Goal: Information Seeking & Learning: Find contact information

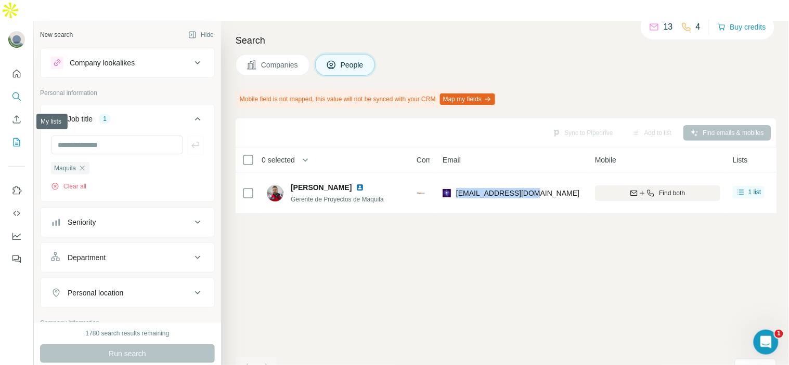
click at [11, 137] on icon "My lists" at bounding box center [16, 142] width 10 height 10
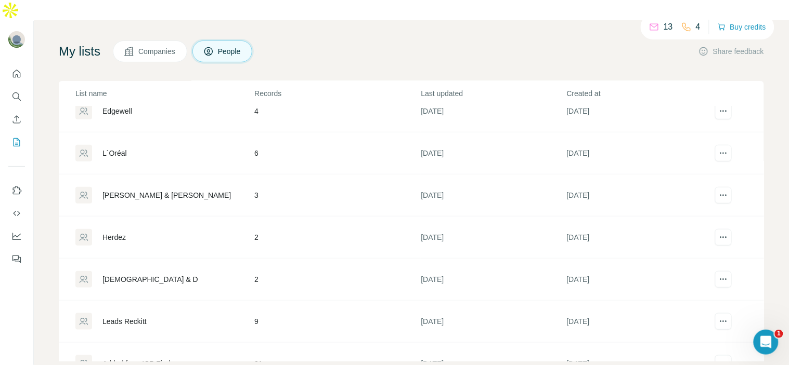
scroll to position [208, 0]
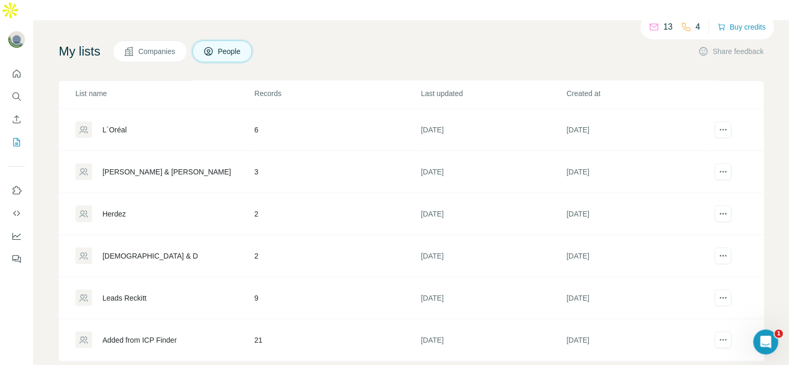
click at [173, 290] on div "Leads Reckitt" at bounding box center [164, 298] width 178 height 17
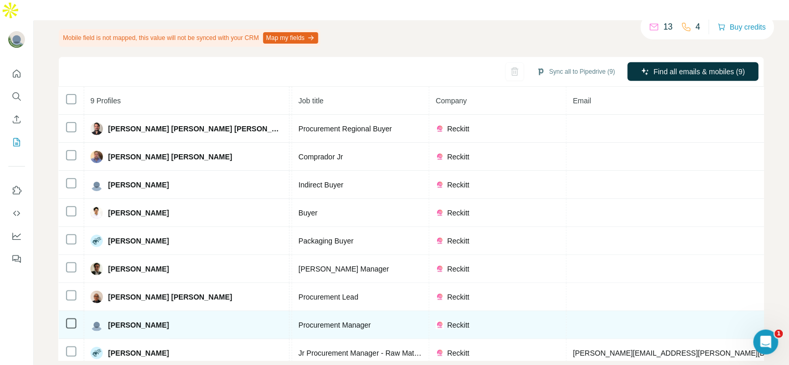
scroll to position [16, 120]
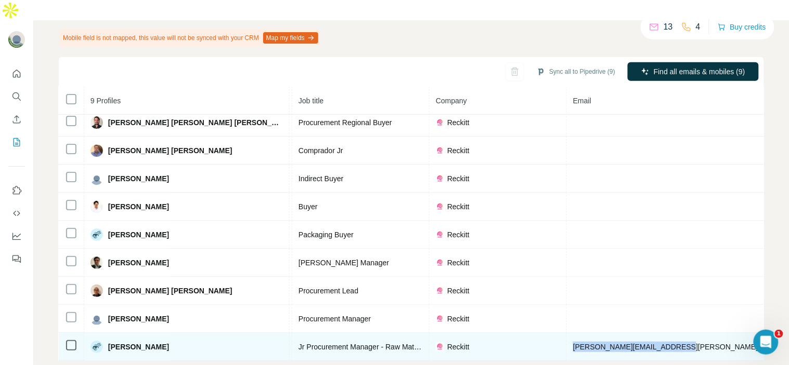
drag, startPoint x: 602, startPoint y: 317, endPoint x: 505, endPoint y: 320, distance: 97.3
click at [573, 343] on span "[PERSON_NAME][EMAIL_ADDRESS][PERSON_NAME][DOMAIN_NAME]" at bounding box center [694, 347] width 243 height 8
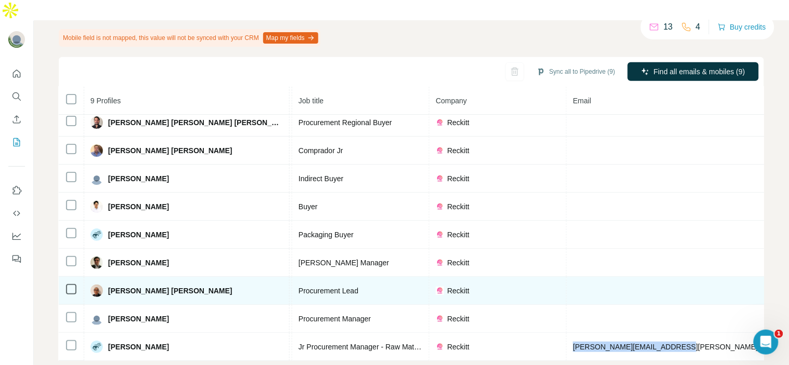
scroll to position [0, 120]
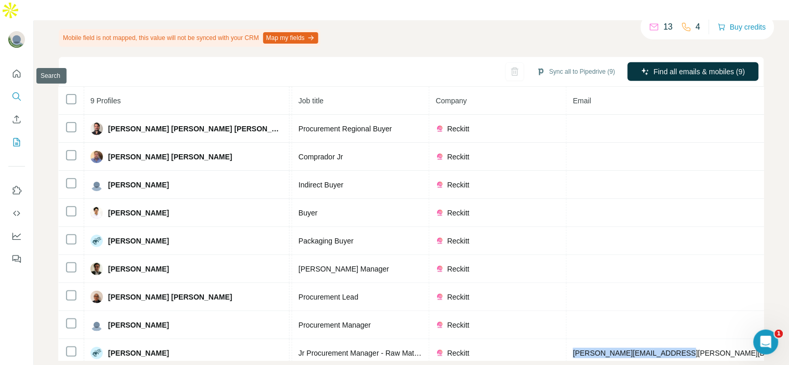
click at [24, 87] on button "Search" at bounding box center [16, 96] width 17 height 19
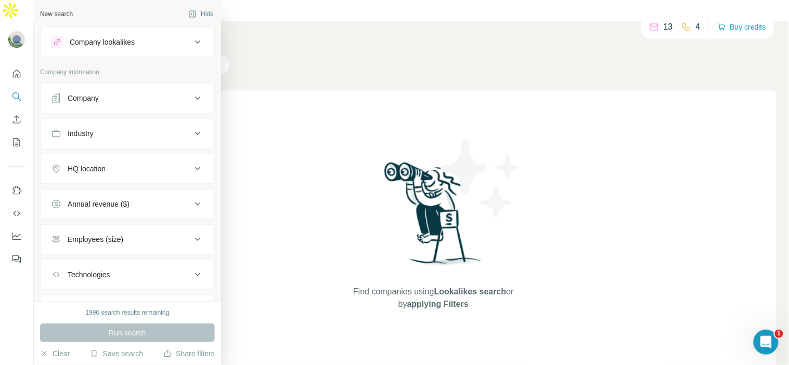
click at [110, 94] on div "Company" at bounding box center [121, 98] width 140 height 10
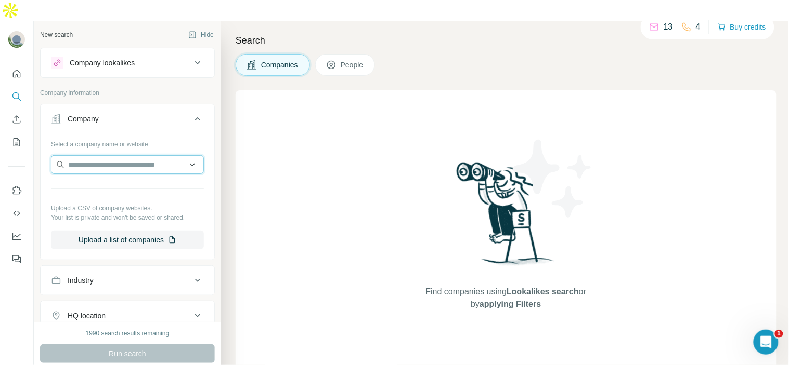
click at [104, 155] on input "text" at bounding box center [127, 164] width 153 height 19
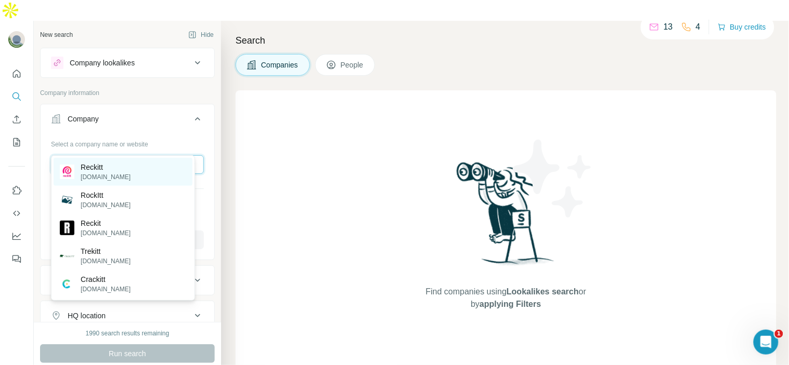
type input "*******"
click at [108, 169] on p "Reckitt" at bounding box center [106, 167] width 50 height 10
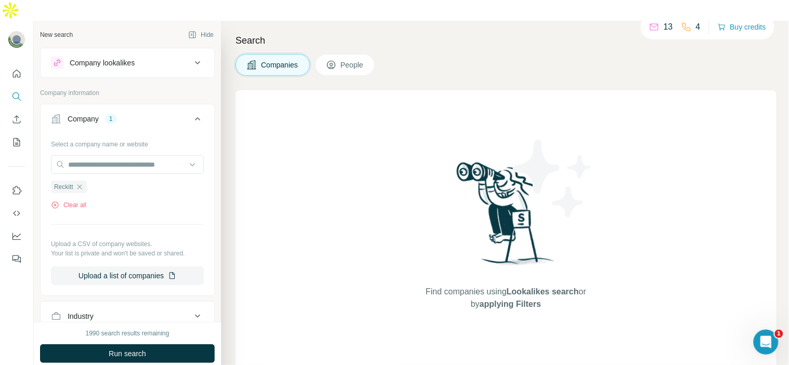
click at [350, 54] on button "People" at bounding box center [345, 65] width 60 height 22
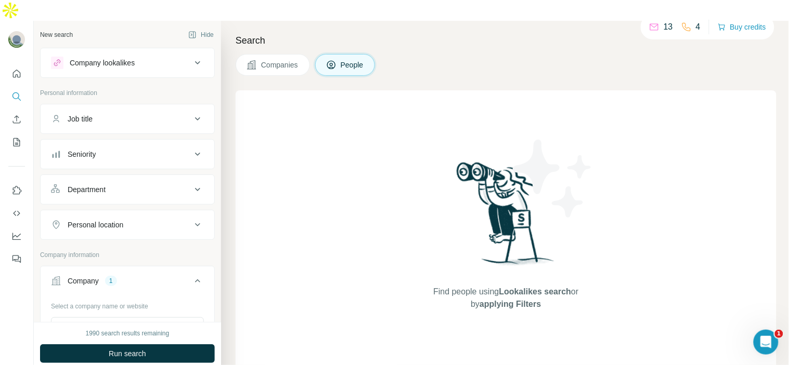
click at [133, 107] on button "Job title" at bounding box center [128, 119] width 174 height 25
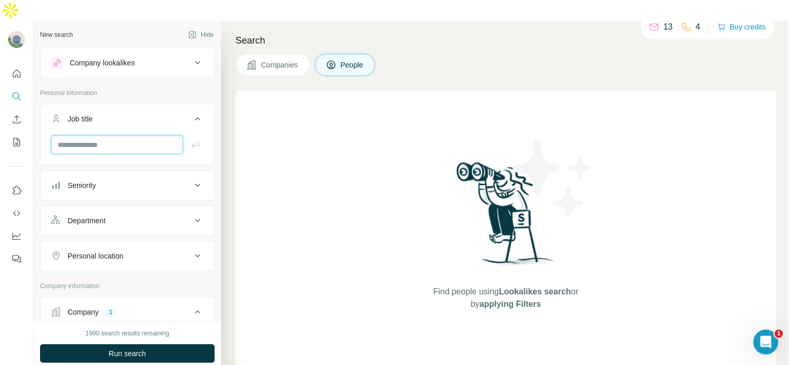
click at [122, 136] on input "text" at bounding box center [117, 145] width 132 height 19
paste input "**********"
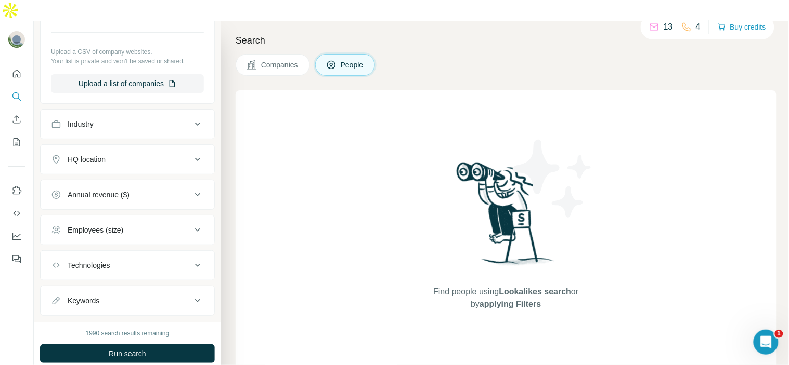
scroll to position [386, 0]
type input "**********"
click at [159, 154] on div "HQ location" at bounding box center [121, 159] width 140 height 10
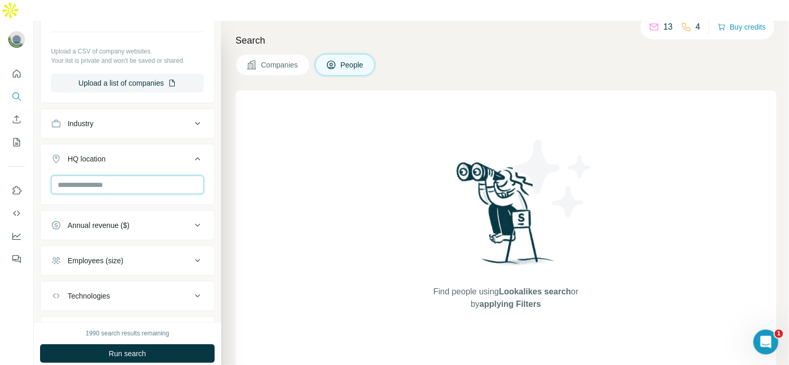
click at [149, 176] on input "text" at bounding box center [127, 185] width 153 height 19
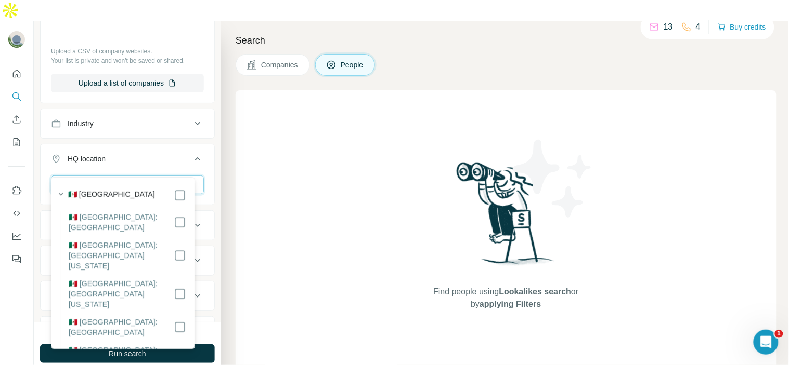
type input "***"
click at [260, 221] on div "Find people using Lookalikes search or by applying Filters" at bounding box center [505, 235] width 541 height 290
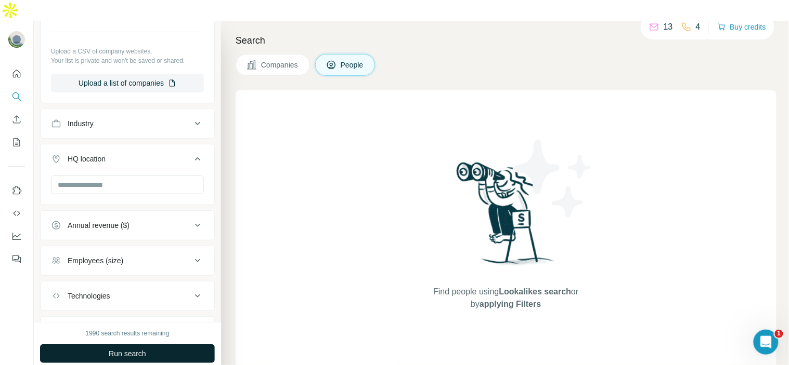
click at [165, 345] on button "Run search" at bounding box center [127, 354] width 175 height 19
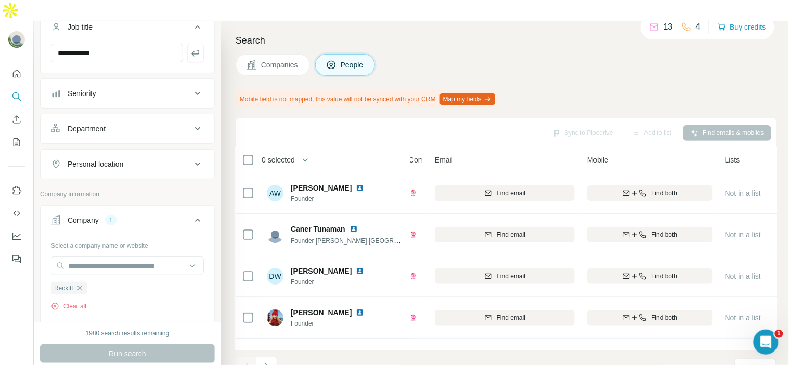
scroll to position [0, 0]
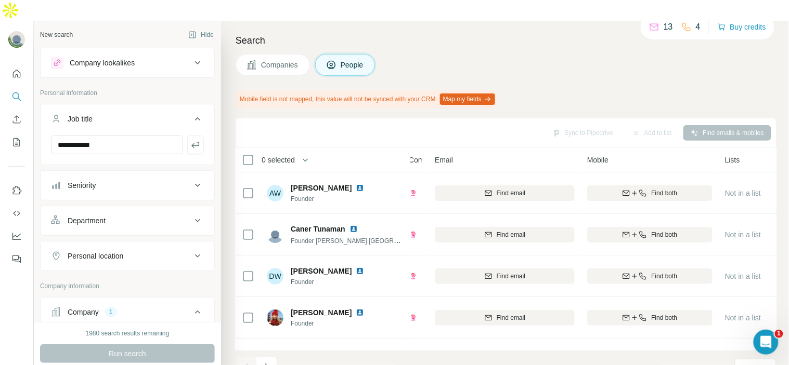
click at [136, 136] on div "**********" at bounding box center [128, 149] width 174 height 27
click at [126, 244] on button "Personal location" at bounding box center [128, 256] width 174 height 25
click at [126, 244] on button "Personal location" at bounding box center [128, 258] width 174 height 29
click at [126, 244] on button "Personal location" at bounding box center [128, 256] width 174 height 25
click at [104, 273] on input "text" at bounding box center [127, 282] width 153 height 19
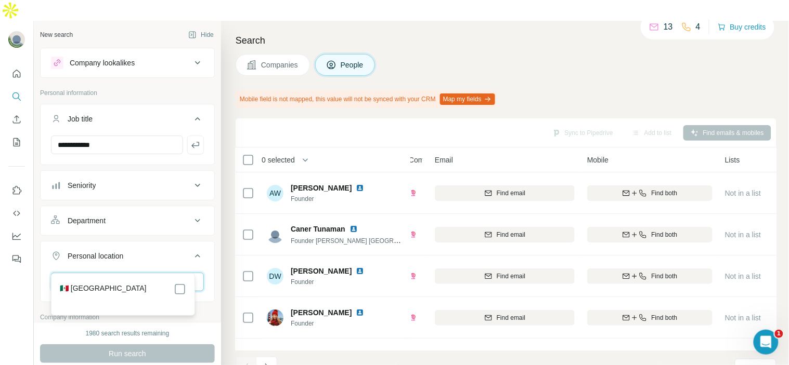
type input "******"
click at [104, 283] on div "🇲🇽 [GEOGRAPHIC_DATA]" at bounding box center [123, 289] width 126 height 12
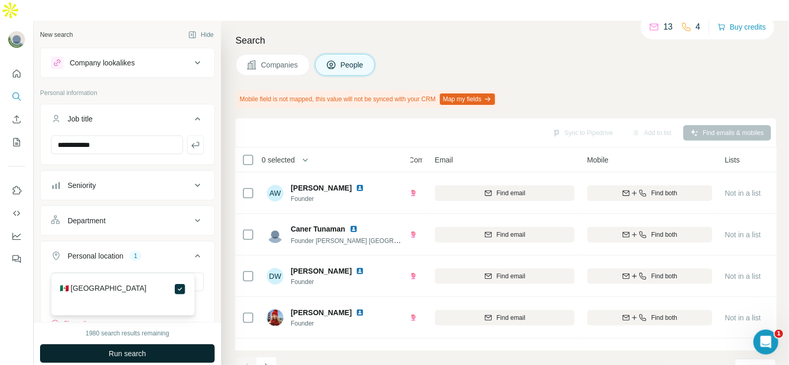
click at [128, 349] on span "Run search" at bounding box center [127, 354] width 37 height 10
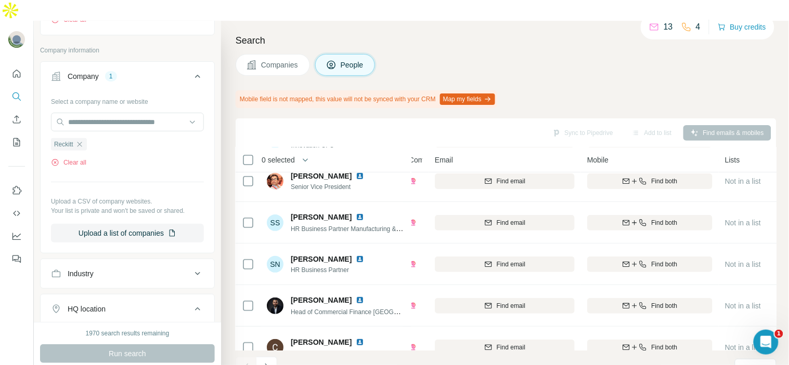
scroll to position [309, 0]
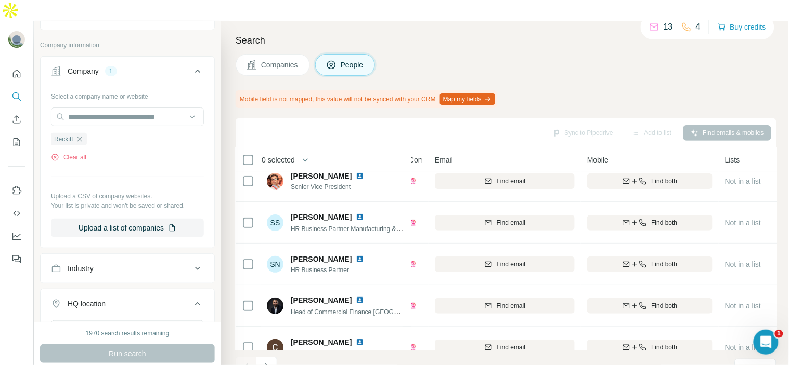
drag, startPoint x: 115, startPoint y: 175, endPoint x: 121, endPoint y: 134, distance: 41.4
click at [121, 134] on div "Select a company name or website Reckitt Clear all Upload a CSV of company webs…" at bounding box center [127, 163] width 153 height 150
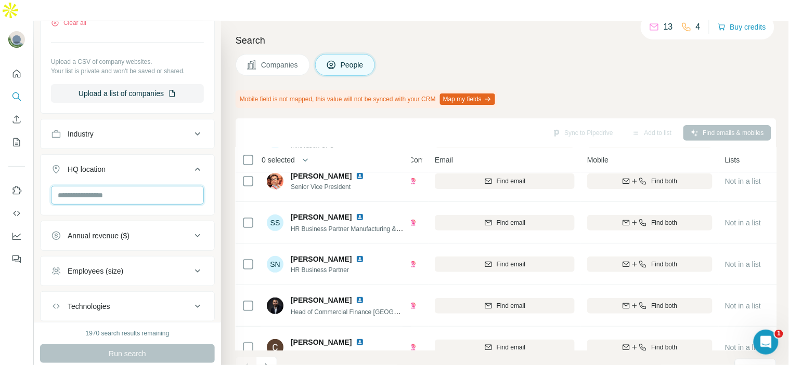
click at [132, 186] on input "text" at bounding box center [127, 195] width 153 height 19
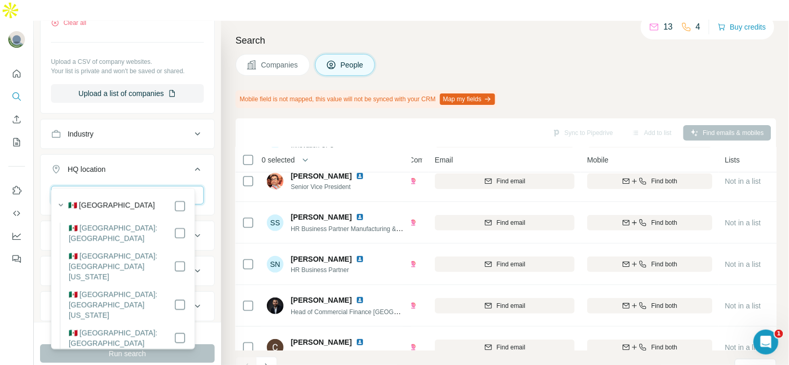
type input "******"
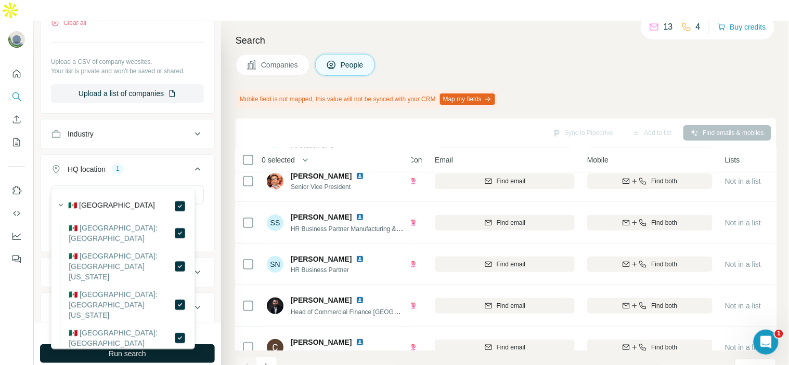
click at [207, 345] on button "Run search" at bounding box center [127, 354] width 175 height 19
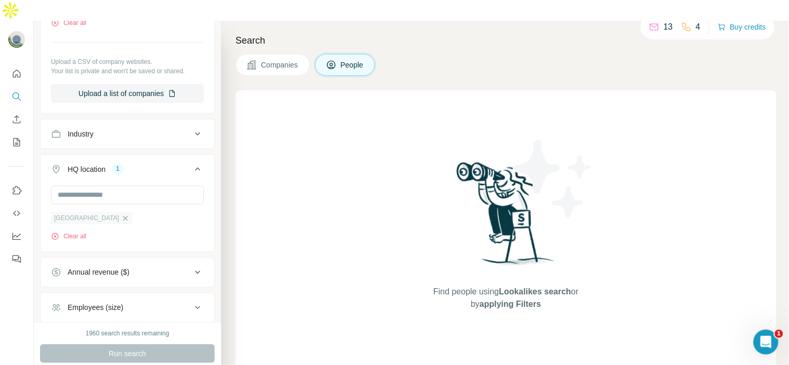
click at [121, 215] on icon "button" at bounding box center [125, 219] width 8 height 8
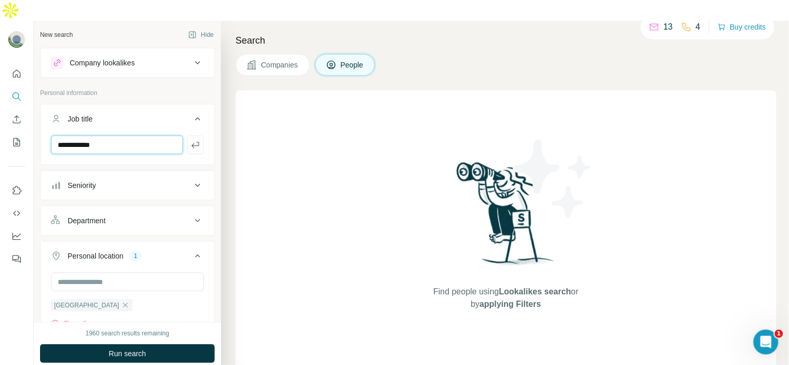
click at [132, 136] on input "**********" at bounding box center [117, 145] width 132 height 19
click at [139, 136] on input "**********" at bounding box center [117, 145] width 132 height 19
paste input "**********"
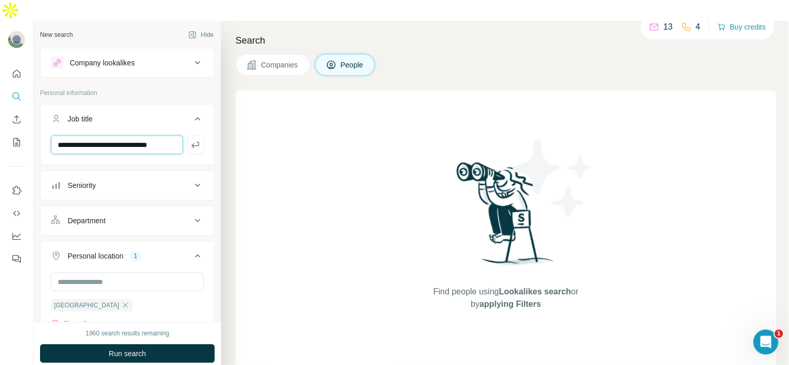
scroll to position [0, 20]
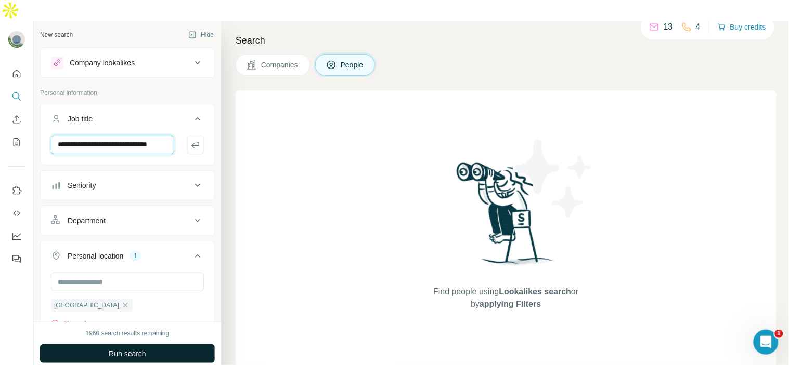
type input "**********"
click at [139, 349] on span "Run search" at bounding box center [127, 354] width 37 height 10
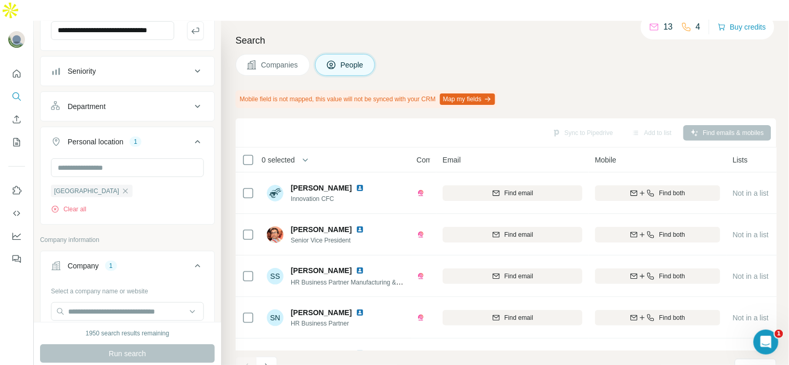
scroll to position [0, 0]
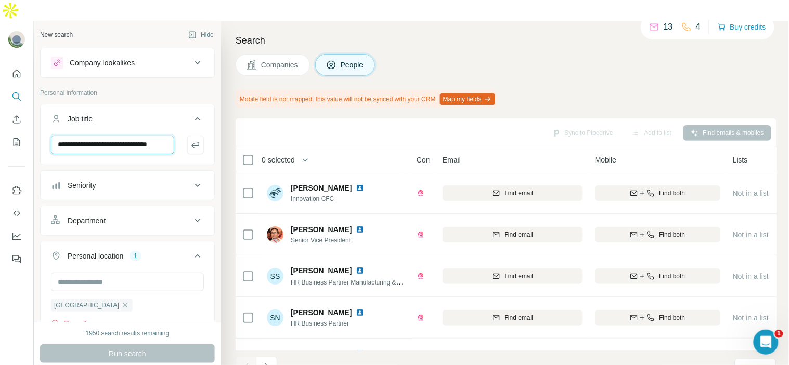
click at [144, 136] on input "**********" at bounding box center [112, 145] width 123 height 19
click at [190, 140] on icon "button" at bounding box center [195, 145] width 10 height 10
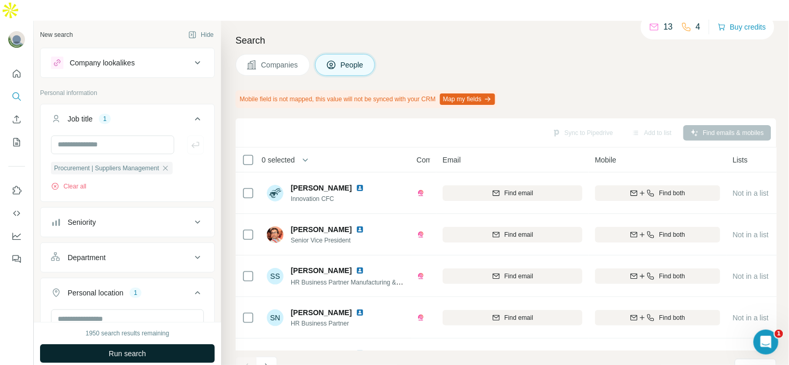
click at [136, 349] on span "Run search" at bounding box center [127, 354] width 37 height 10
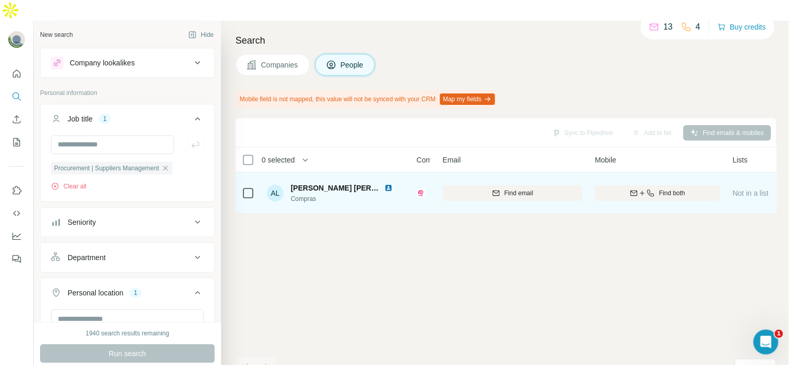
click at [384, 184] on img at bounding box center [388, 188] width 8 height 8
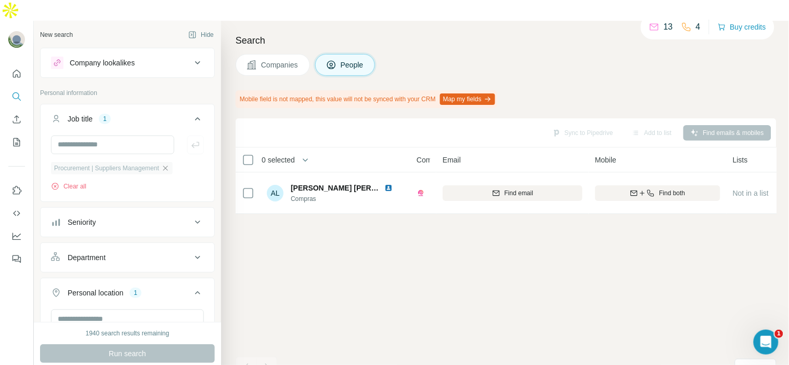
click at [169, 164] on icon "button" at bounding box center [165, 168] width 8 height 8
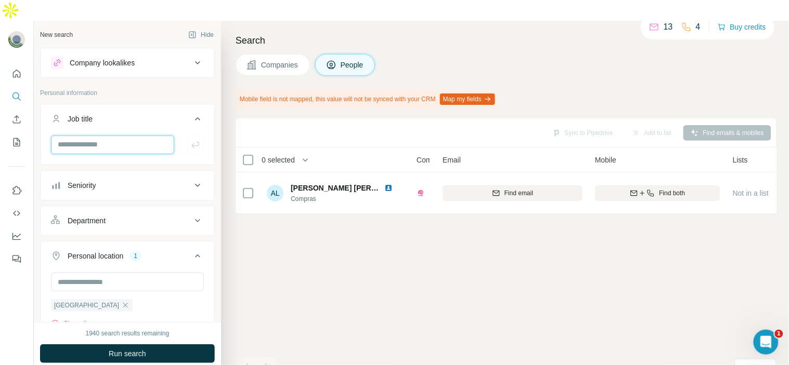
click at [141, 136] on input "text" at bounding box center [112, 145] width 123 height 19
type input "*"
type input "**********"
click at [190, 140] on icon "button" at bounding box center [195, 145] width 10 height 10
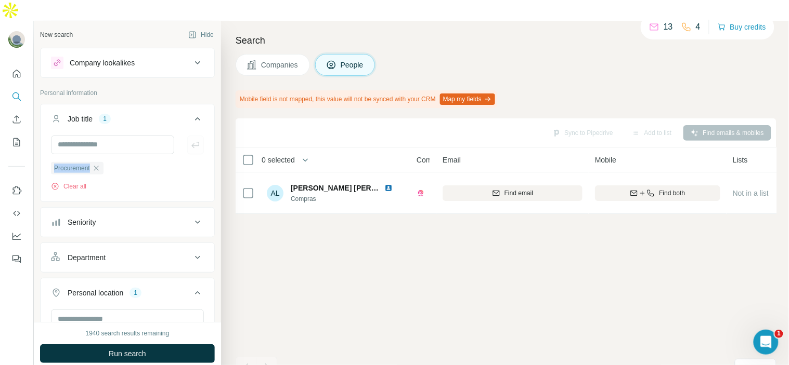
click at [183, 136] on div at bounding box center [127, 145] width 153 height 19
click at [137, 349] on span "Run search" at bounding box center [127, 354] width 37 height 10
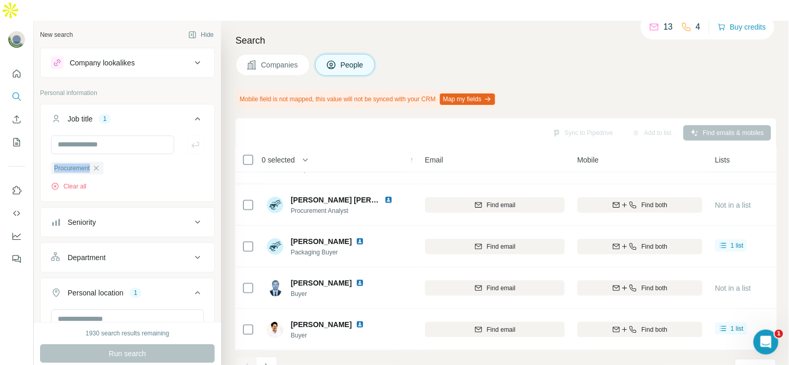
scroll to position [243, 18]
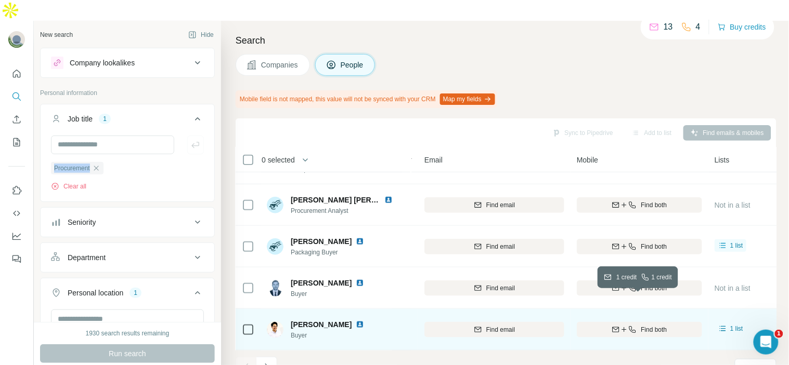
click at [628, 326] on icon "button" at bounding box center [632, 330] width 8 height 8
click at [251, 324] on icon at bounding box center [248, 330] width 12 height 12
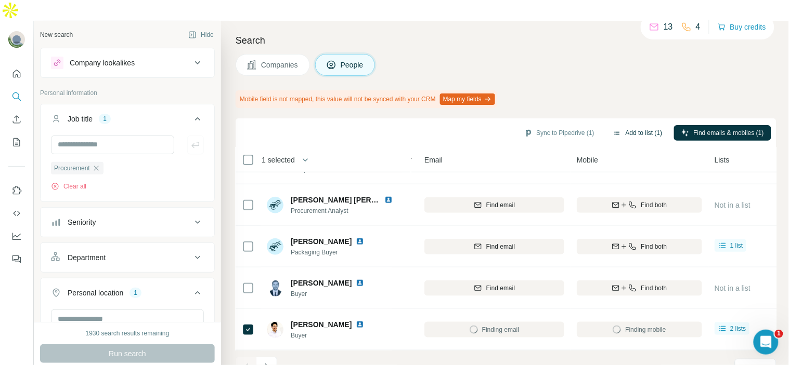
click at [628, 125] on button "Add to list (1)" at bounding box center [638, 133] width 64 height 16
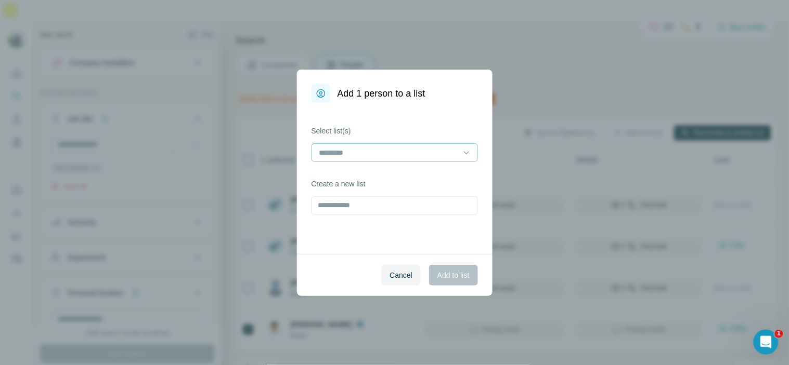
click at [406, 158] on input at bounding box center [388, 152] width 140 height 11
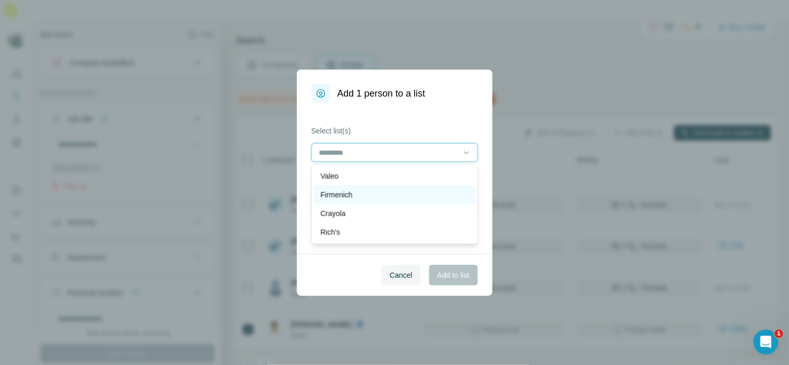
scroll to position [112, 0]
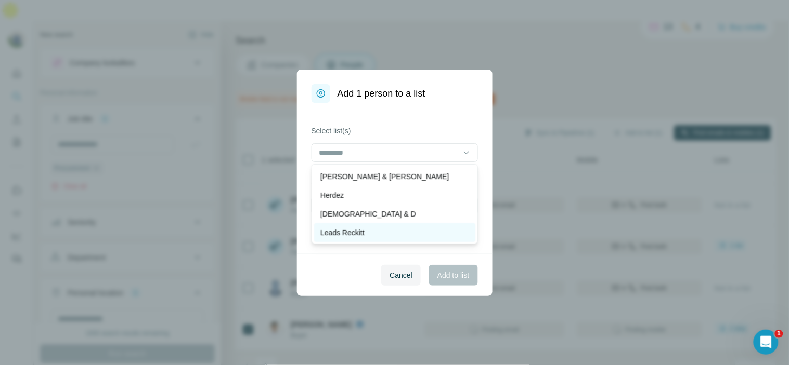
click at [372, 230] on div "Leads Reckitt" at bounding box center [394, 233] width 149 height 10
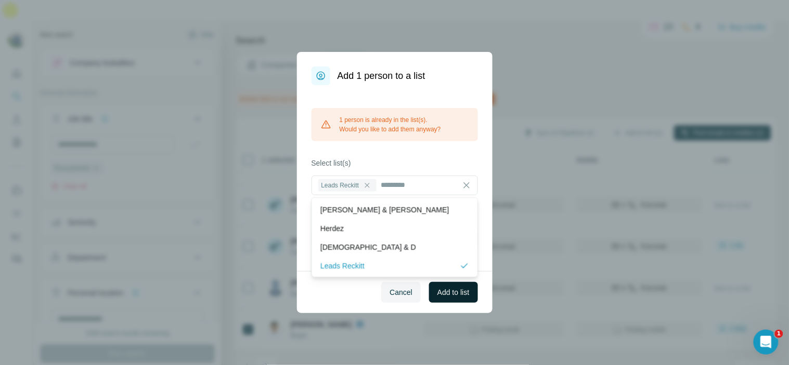
click at [448, 289] on span "Add to list" at bounding box center [453, 292] width 32 height 10
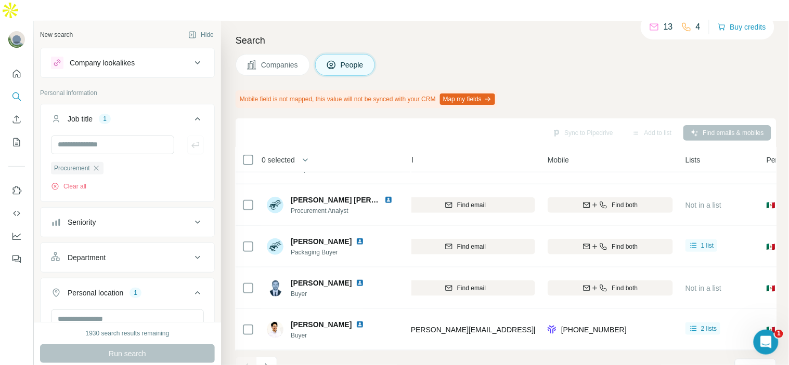
scroll to position [243, 45]
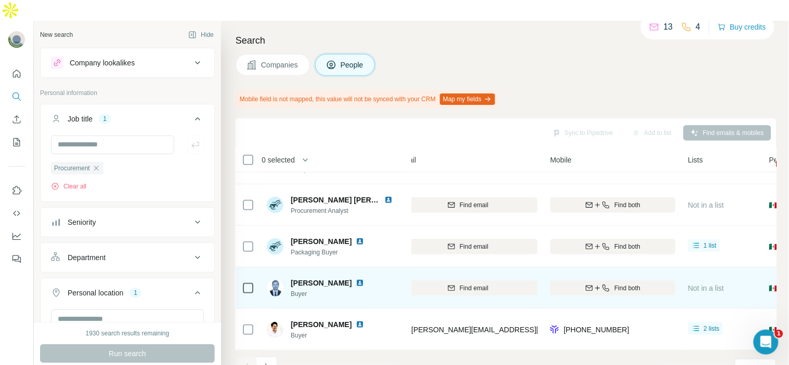
click at [356, 279] on img at bounding box center [360, 283] width 8 height 8
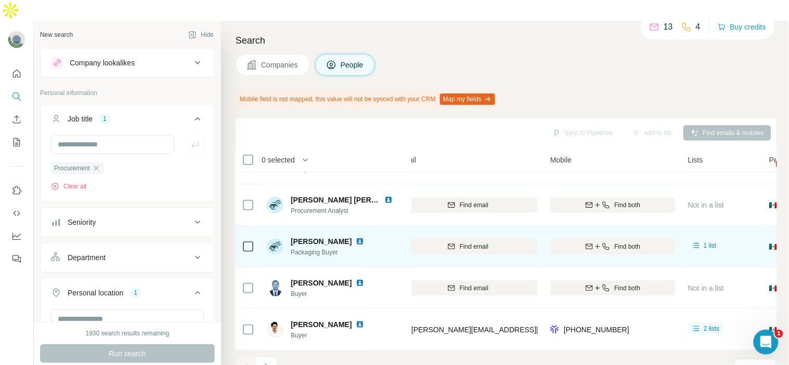
click at [356, 238] on img at bounding box center [360, 242] width 8 height 8
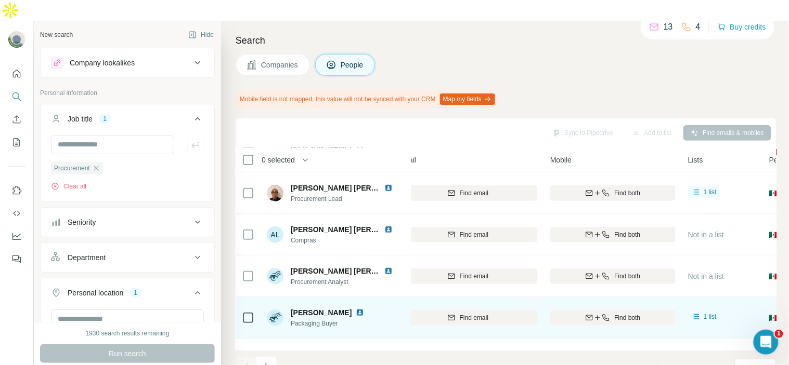
scroll to position [165, 45]
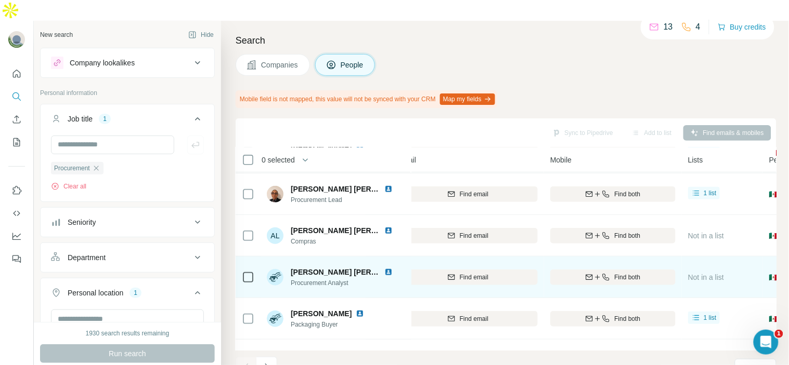
click at [386, 268] on img at bounding box center [388, 272] width 8 height 8
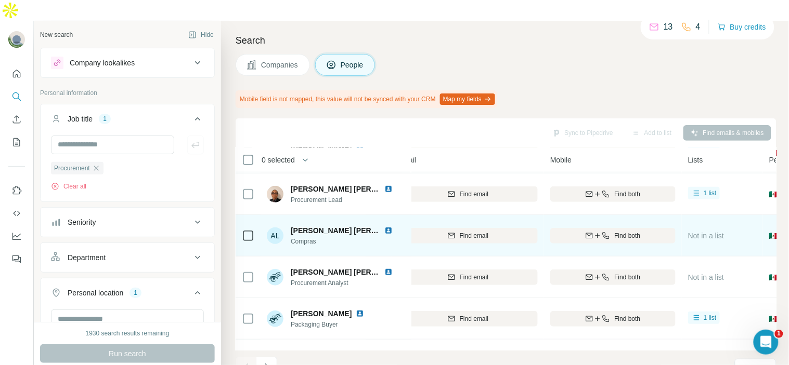
scroll to position [0, 45]
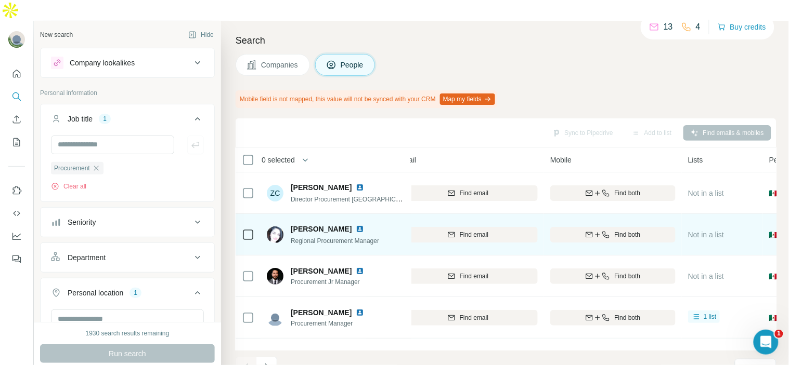
click at [364, 225] on img at bounding box center [360, 229] width 8 height 8
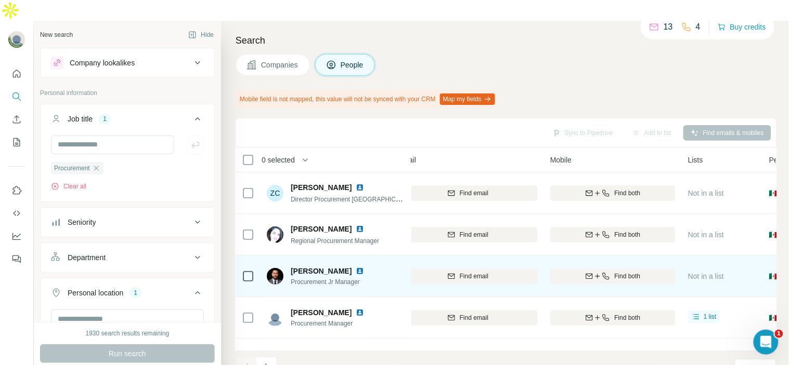
click at [359, 267] on img at bounding box center [360, 271] width 8 height 8
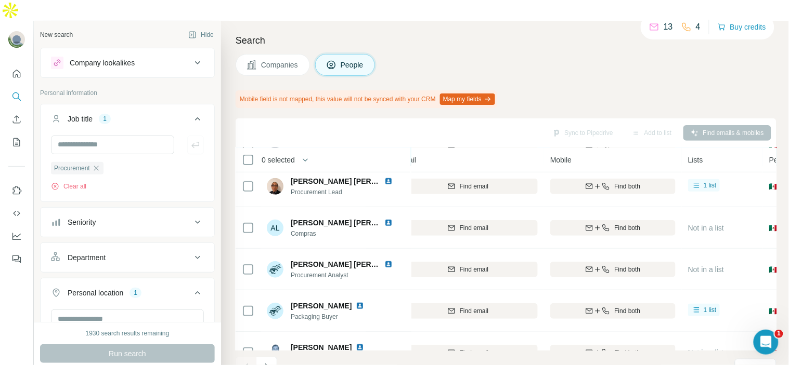
scroll to position [58, 45]
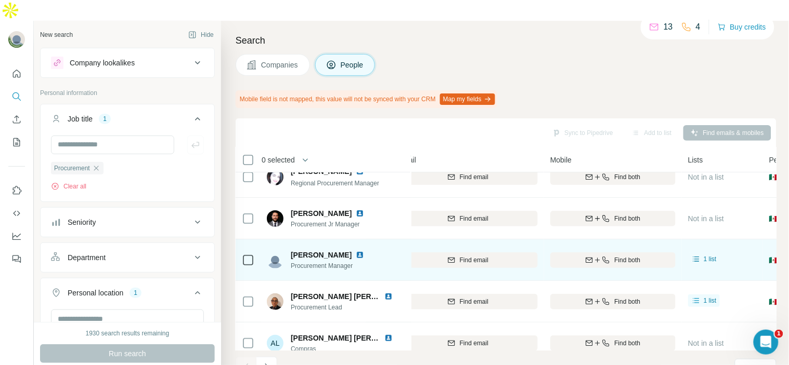
click at [364, 251] on img at bounding box center [360, 255] width 8 height 8
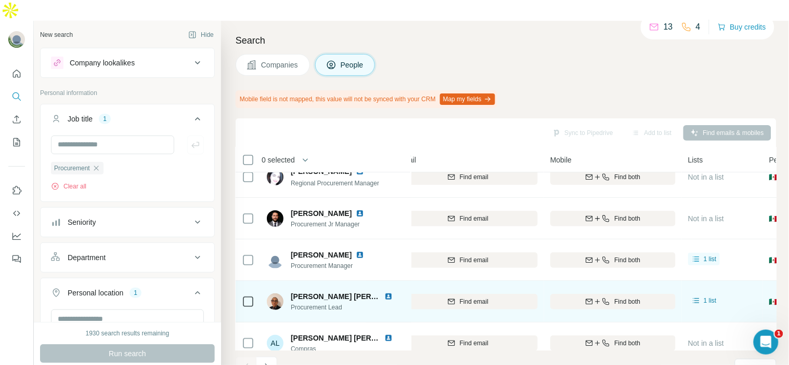
scroll to position [243, 45]
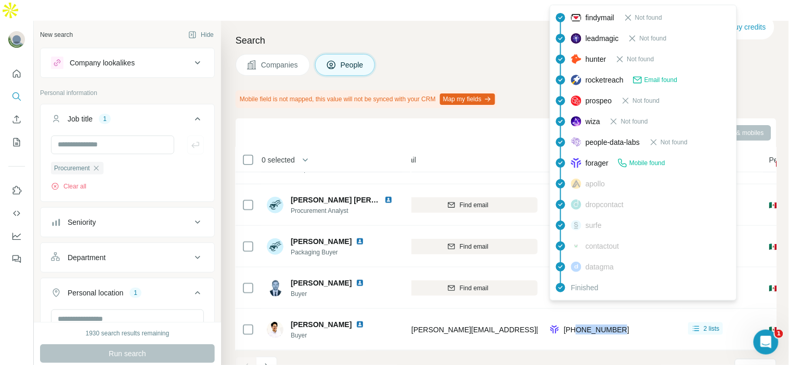
drag, startPoint x: 640, startPoint y: 304, endPoint x: 578, endPoint y: 307, distance: 62.0
click at [578, 316] on div "[PHONE_NUMBER]" at bounding box center [612, 330] width 125 height 29
copy span "7226366063"
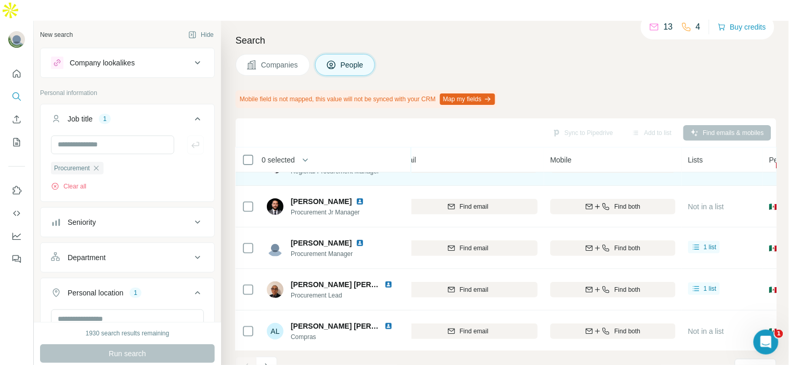
scroll to position [0, 45]
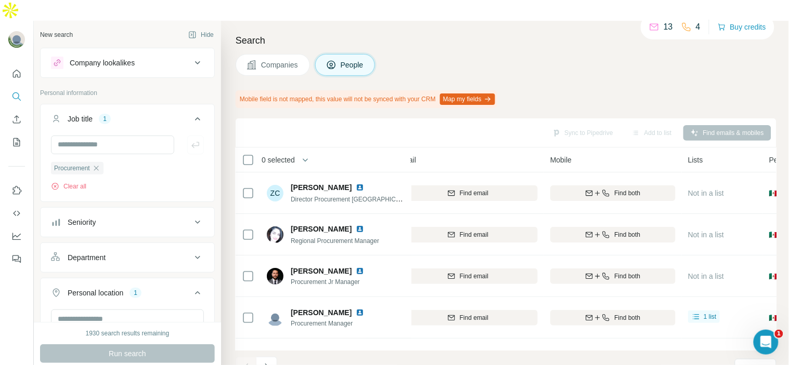
click at [584, 57] on div "Search Companies People Mobile field is not mapped, this value will not be sync…" at bounding box center [505, 203] width 568 height 365
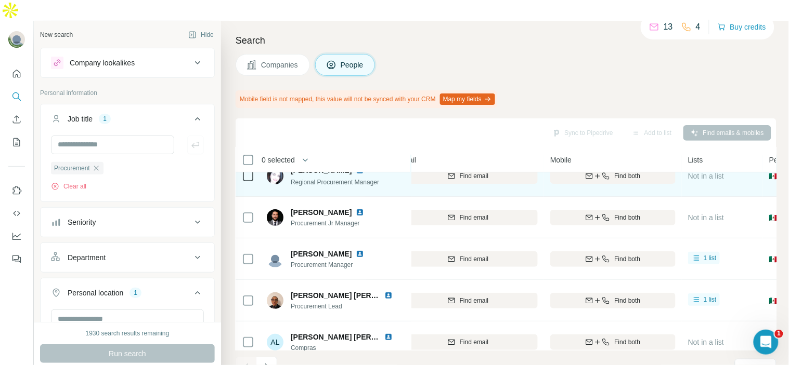
scroll to position [64, 45]
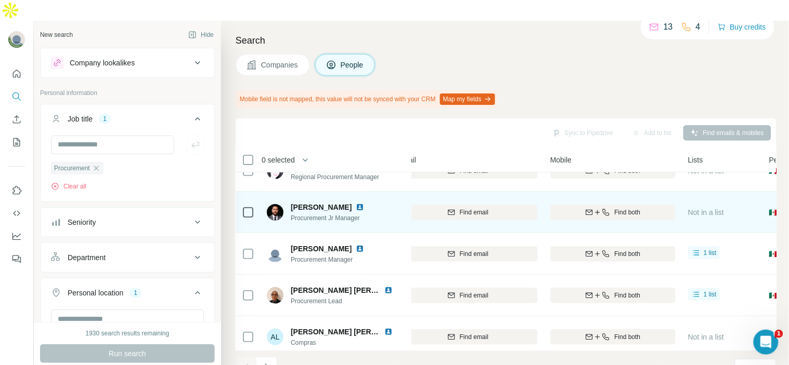
click at [356, 203] on img at bounding box center [360, 207] width 8 height 8
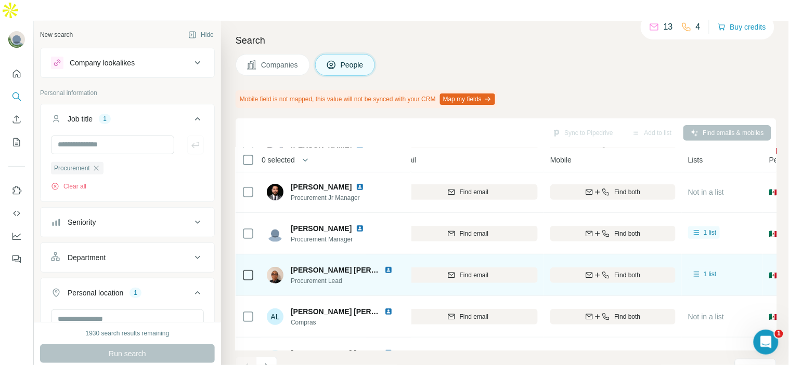
scroll to position [86, 45]
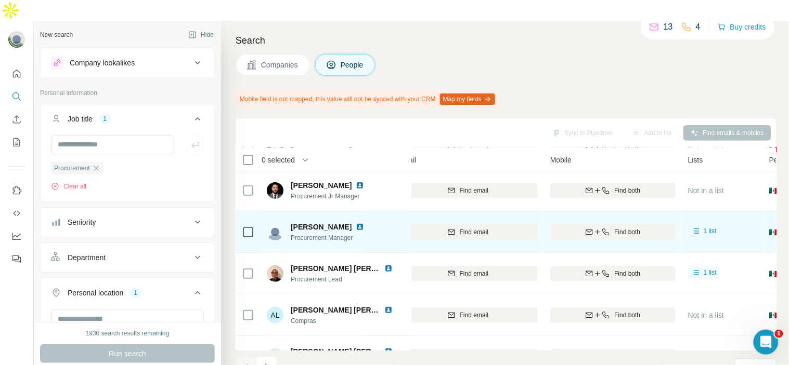
click at [364, 223] on img at bounding box center [360, 227] width 8 height 8
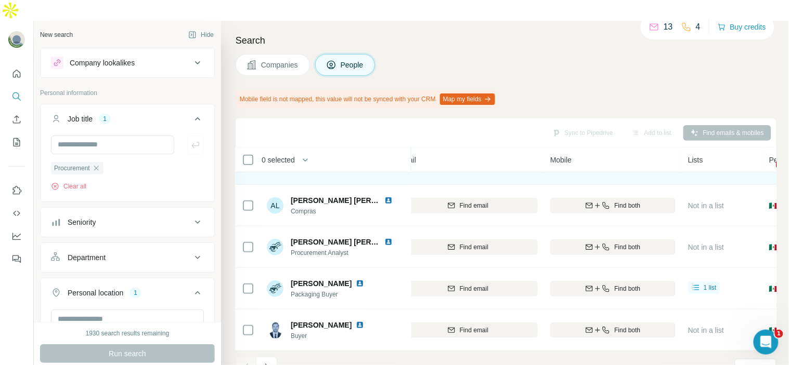
scroll to position [116, 45]
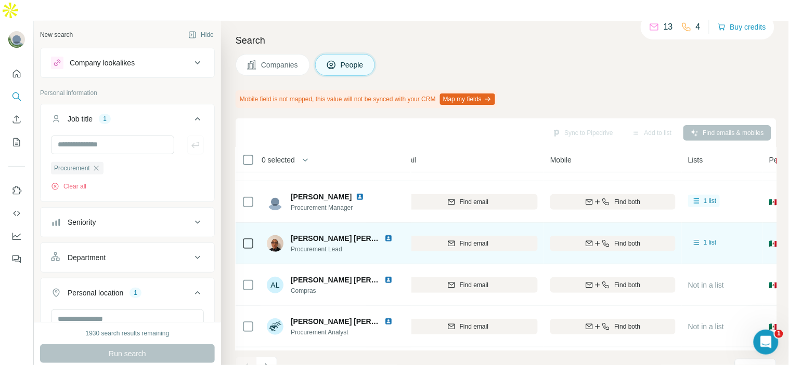
click at [388, 234] on img at bounding box center [388, 238] width 8 height 8
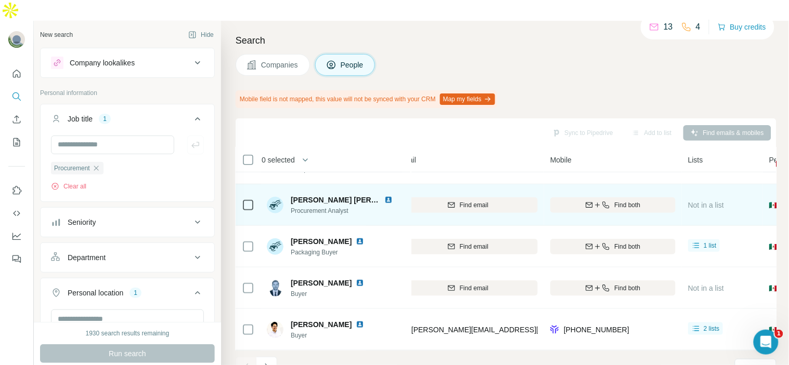
scroll to position [191, 45]
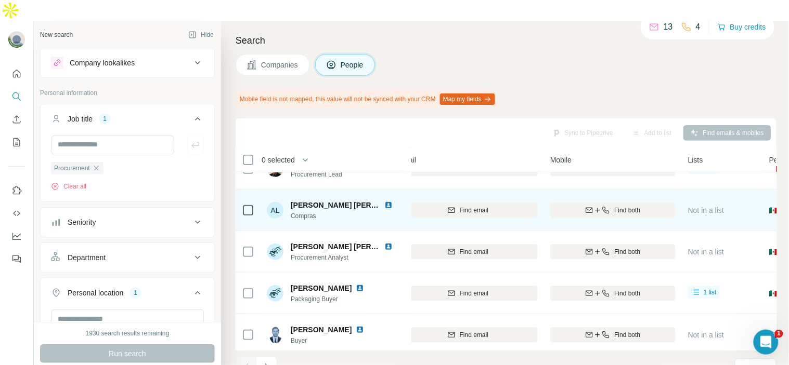
click at [382, 200] on div "[PERSON_NAME] [PERSON_NAME]" at bounding box center [348, 205] width 114 height 10
click at [384, 201] on img at bounding box center [388, 205] width 8 height 8
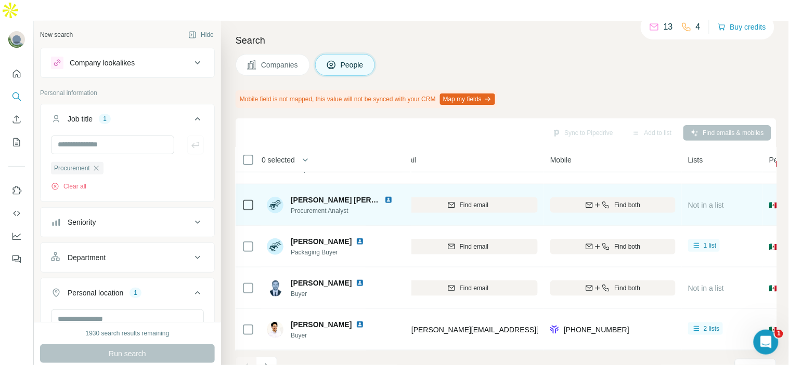
scroll to position [197, 45]
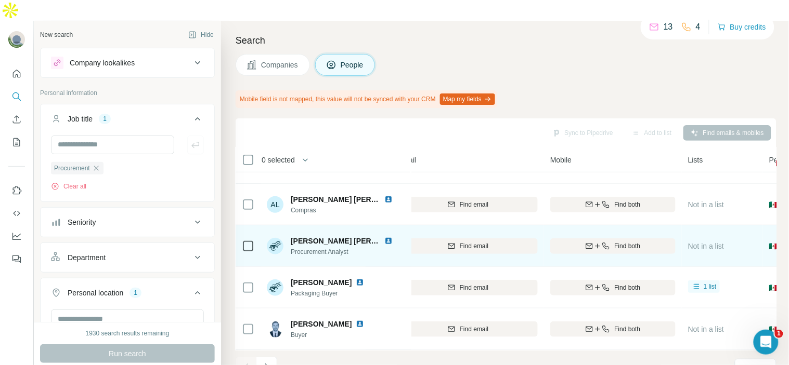
click at [384, 237] on img at bounding box center [388, 241] width 8 height 8
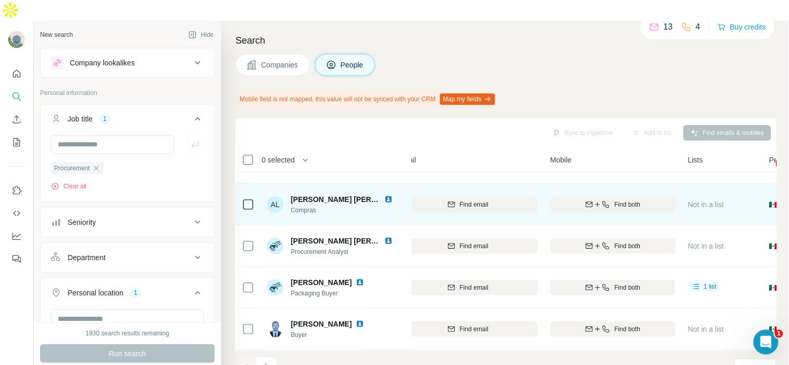
scroll to position [243, 45]
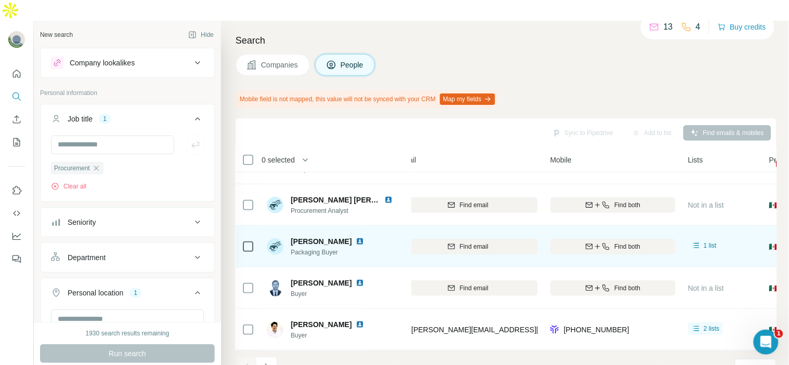
click at [356, 238] on img at bounding box center [360, 242] width 8 height 8
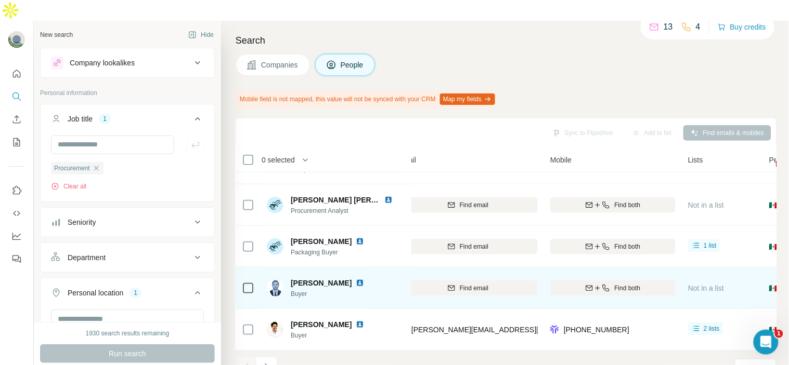
click at [356, 279] on img at bounding box center [360, 283] width 8 height 8
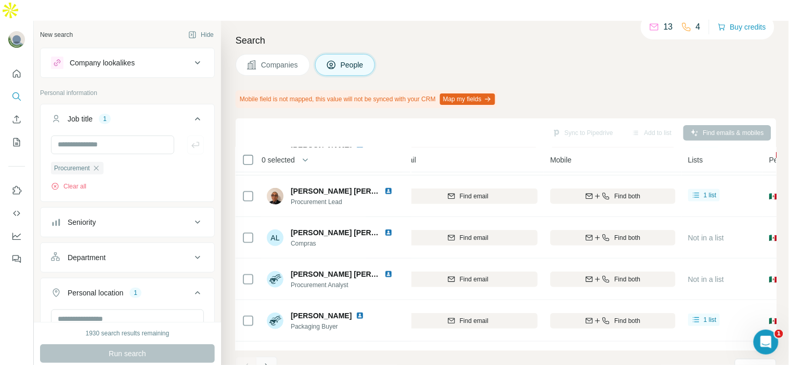
click at [268, 362] on icon "Navigate to next page" at bounding box center [266, 367] width 10 height 10
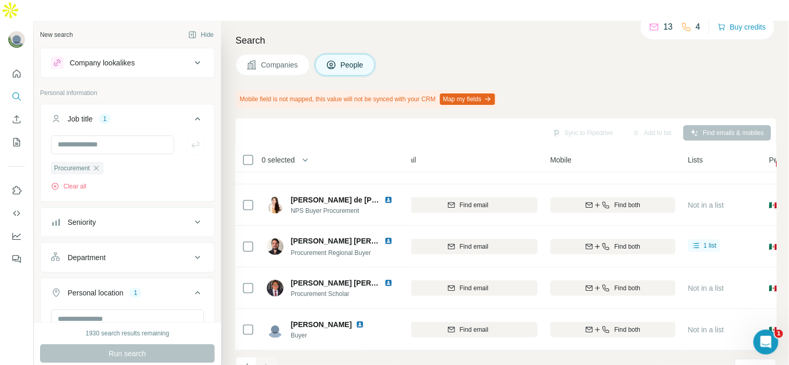
scroll to position [35, 45]
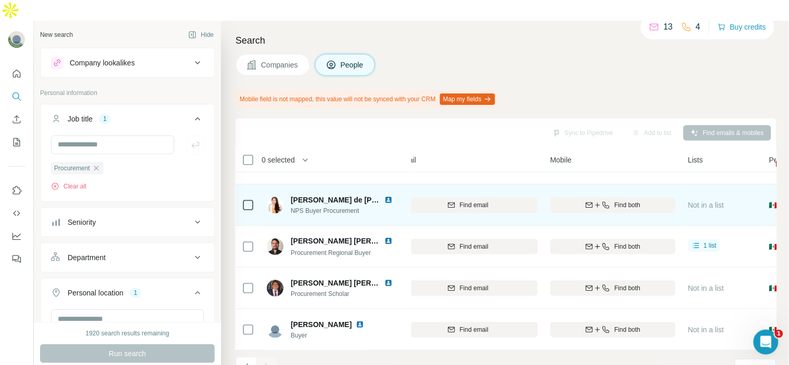
click at [387, 196] on img at bounding box center [388, 200] width 8 height 8
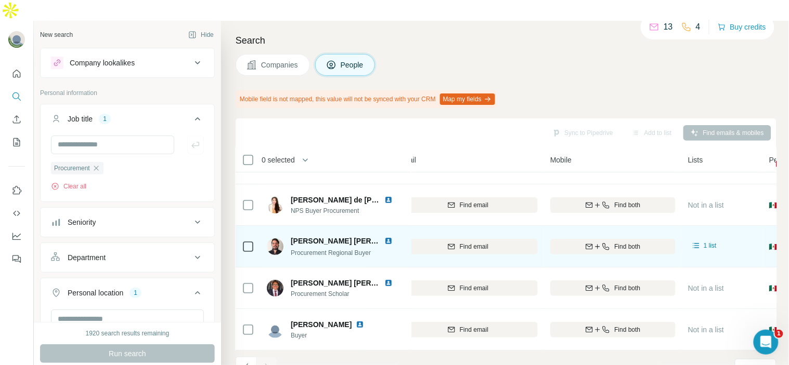
click at [387, 237] on img at bounding box center [388, 241] width 8 height 8
click at [485, 242] on span "Find email" at bounding box center [474, 246] width 29 height 9
drag, startPoint x: 508, startPoint y: 219, endPoint x: 411, endPoint y: 227, distance: 98.0
click at [0, 0] on tr "[PERSON_NAME] [PERSON_NAME] [PERSON_NAME] Procurement Regional Buyer Reckitt [P…" at bounding box center [0, 0] width 0 height 0
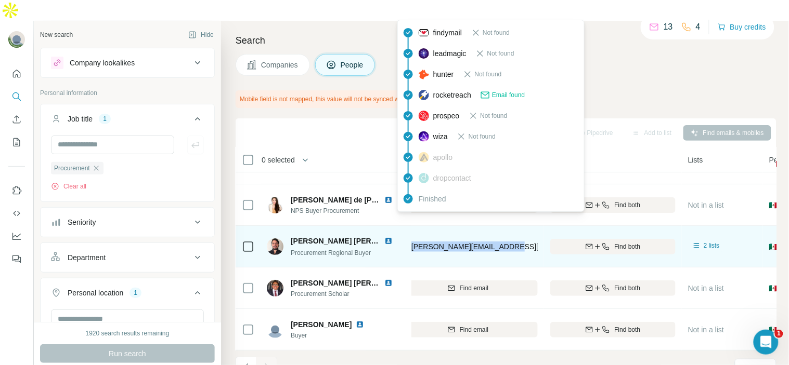
copy tr "Reckitt [PERSON_NAME][EMAIL_ADDRESS][PERSON_NAME][DOMAIN_NAME]"
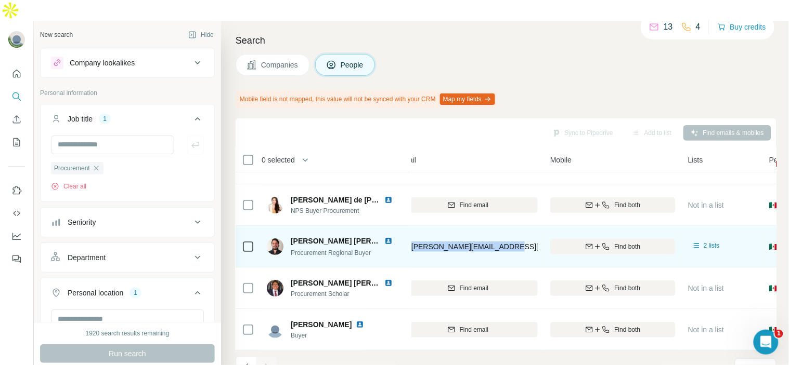
copy tr "Reckitt [PERSON_NAME][EMAIL_ADDRESS][PERSON_NAME][DOMAIN_NAME]"
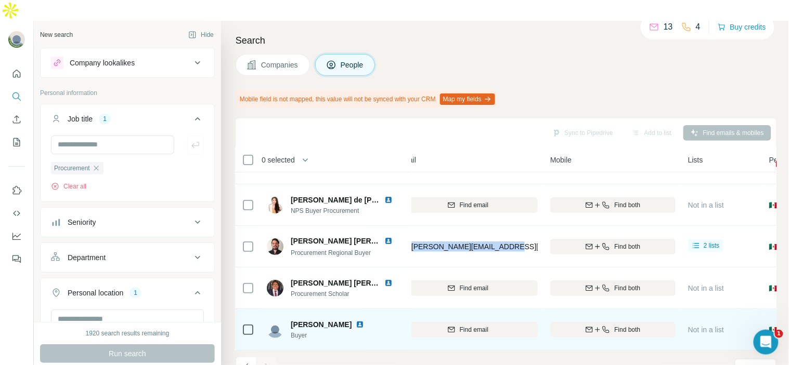
click at [356, 321] on img at bounding box center [360, 325] width 8 height 8
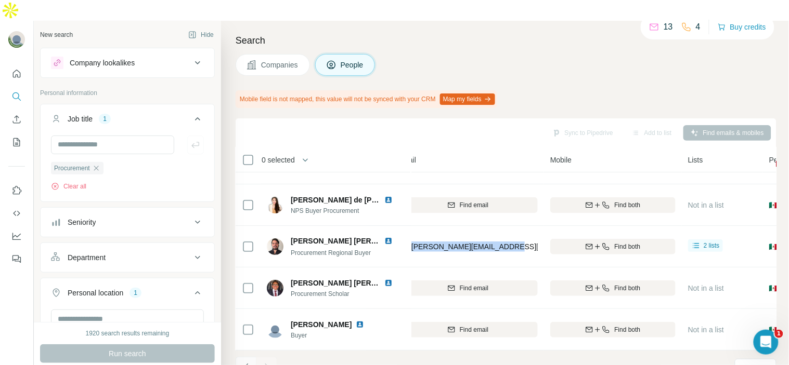
click at [243, 362] on icon "Navigate to previous page" at bounding box center [246, 367] width 10 height 10
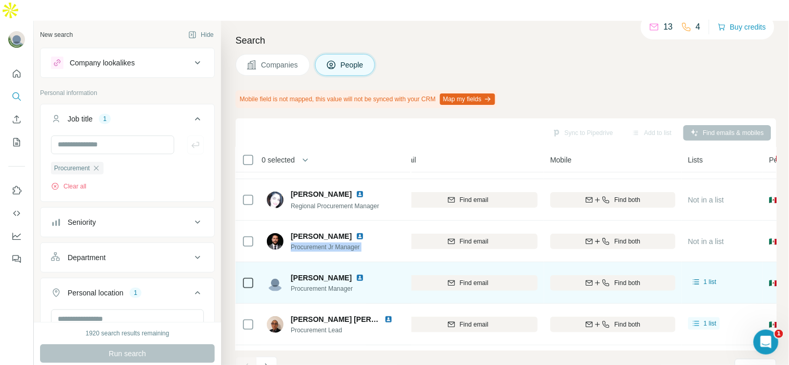
scroll to position [0, 45]
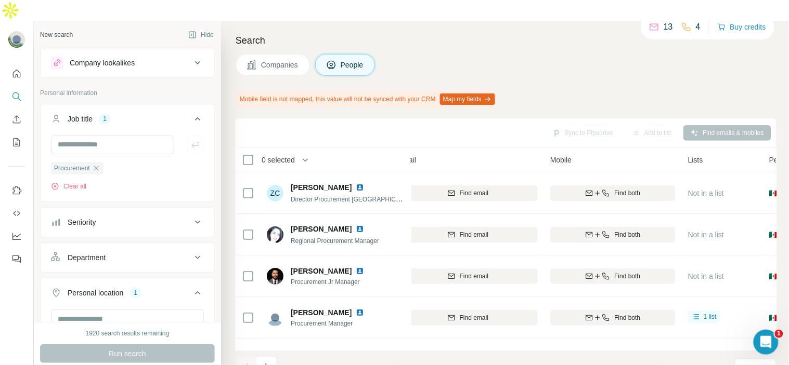
click at [308, 124] on div "Sync to Pipedrive Add to list Find emails & mobiles" at bounding box center [506, 133] width 530 height 18
click at [397, 119] on div "Sync to Pipedrive Add to list Find emails & mobiles" at bounding box center [505, 133] width 541 height 29
click at [558, 54] on div "Companies People" at bounding box center [505, 65] width 541 height 22
click at [295, 124] on div "Sync to Pipedrive Add to list Find emails & mobiles" at bounding box center [506, 133] width 530 height 18
click at [16, 70] on icon "Quick start" at bounding box center [17, 74] width 8 height 8
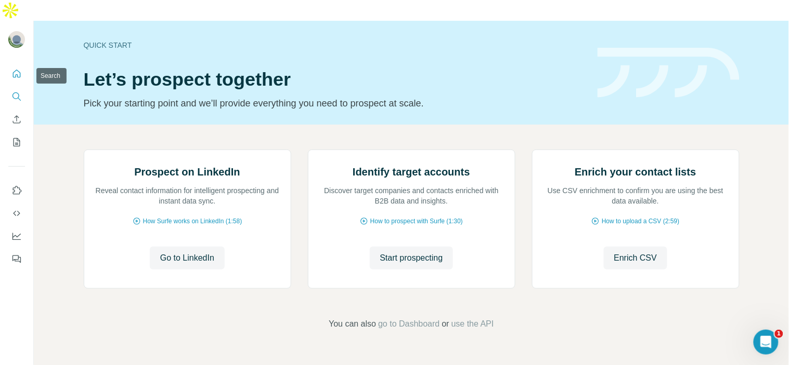
click at [16, 91] on icon "Search" at bounding box center [16, 96] width 10 height 10
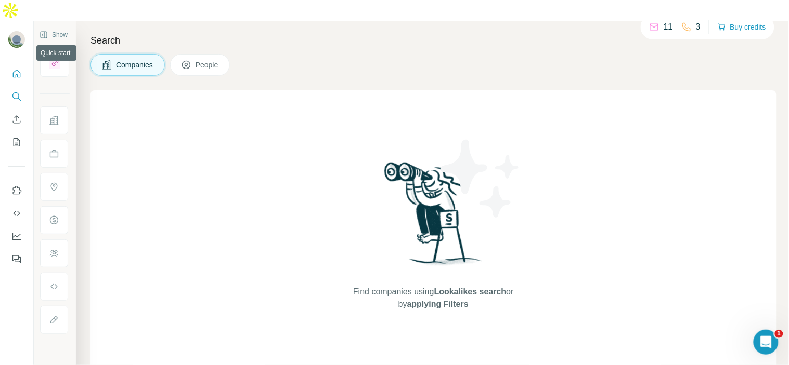
click at [21, 69] on icon "Quick start" at bounding box center [16, 74] width 10 height 10
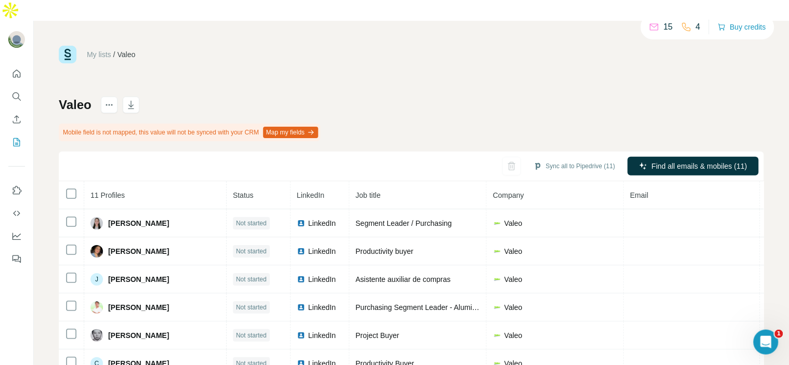
scroll to position [72, 0]
